Goal: Task Accomplishment & Management: Use online tool/utility

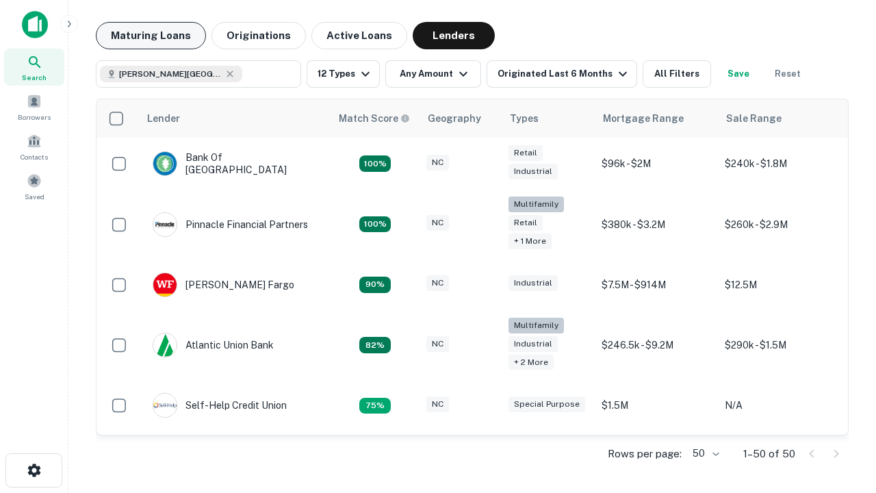
click at [151, 36] on button "Maturing Loans" at bounding box center [151, 35] width 110 height 27
